Goal: Task Accomplishment & Management: Complete application form

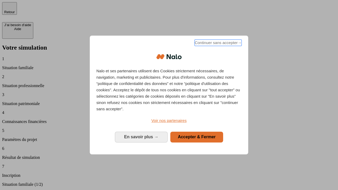
click at [218, 44] on span "Continuer sans accepter →" at bounding box center [218, 43] width 47 height 6
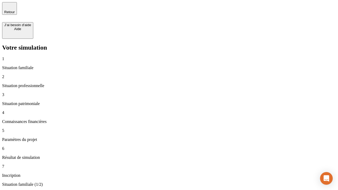
type input "30 000"
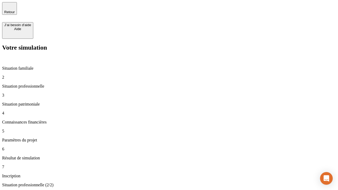
type input "1 000"
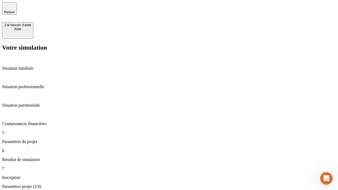
type input "65"
type input "5 000"
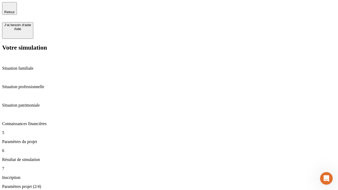
type input "640"
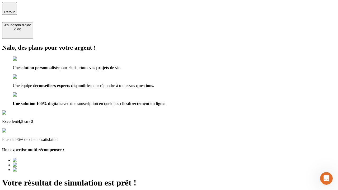
type input "[EMAIL_ADDRESS][DOMAIN_NAME]"
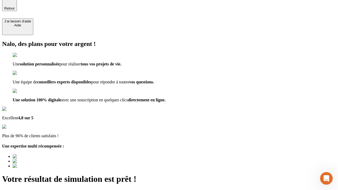
scroll to position [0, 0]
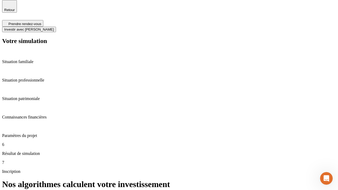
click at [54, 27] on span "Investir avec [PERSON_NAME]" at bounding box center [29, 29] width 50 height 4
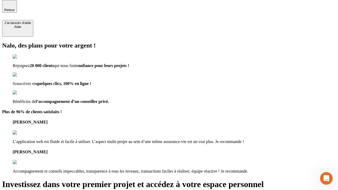
scroll to position [2, 0]
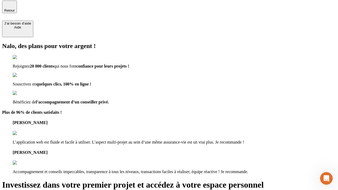
type input "[PERSON_NAME][EMAIL_ADDRESS][DOMAIN_NAME]"
